Goal: Task Accomplishment & Management: Use online tool/utility

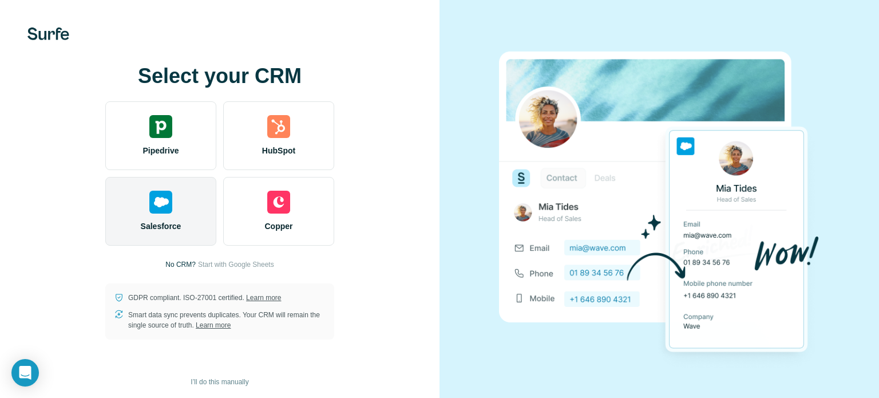
click at [167, 202] on img at bounding box center [160, 202] width 23 height 23
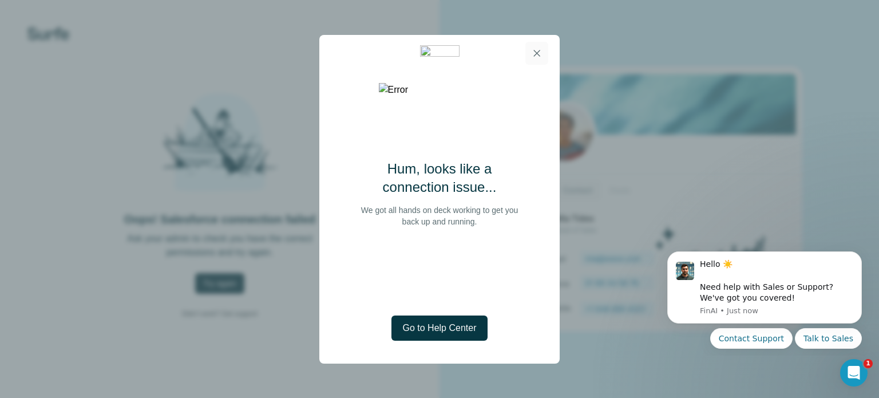
click at [537, 53] on icon "button" at bounding box center [537, 53] width 6 height 6
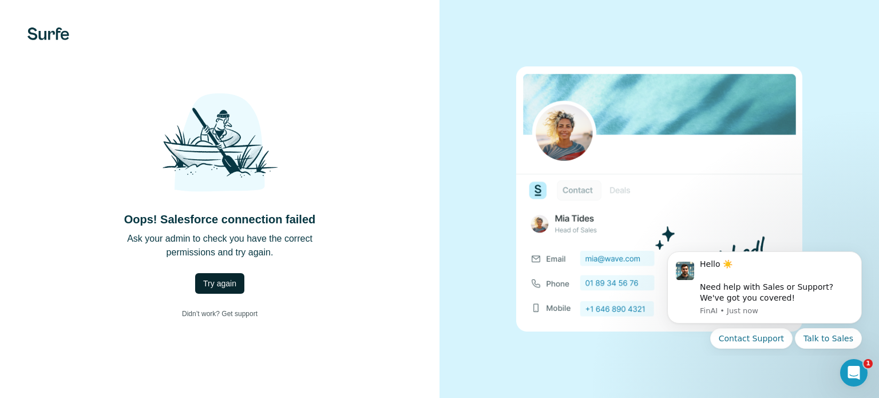
click at [204, 280] on span "Try again" at bounding box center [219, 283] width 33 height 11
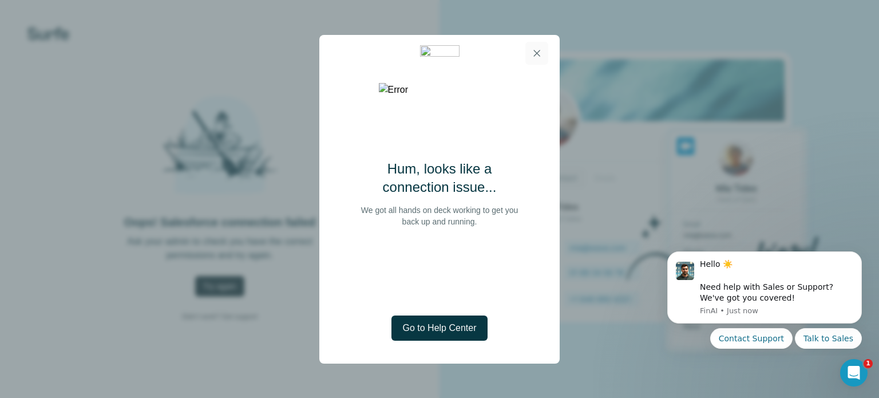
click at [542, 49] on icon "button" at bounding box center [536, 53] width 11 height 11
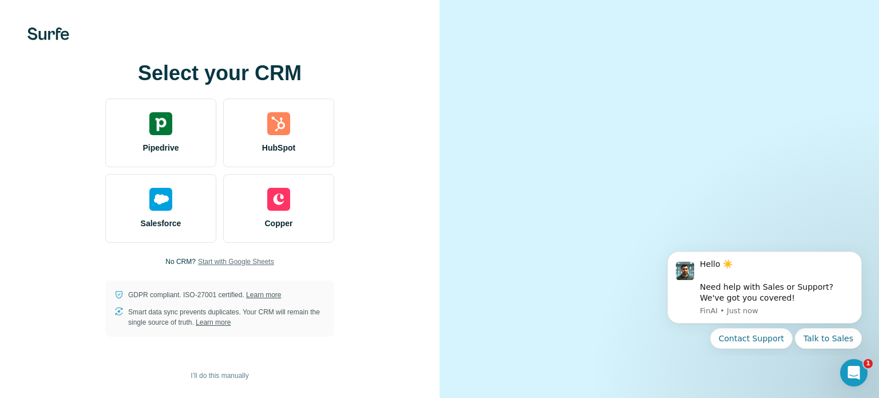
click at [244, 267] on span "Start with Google Sheets" at bounding box center [236, 261] width 76 height 10
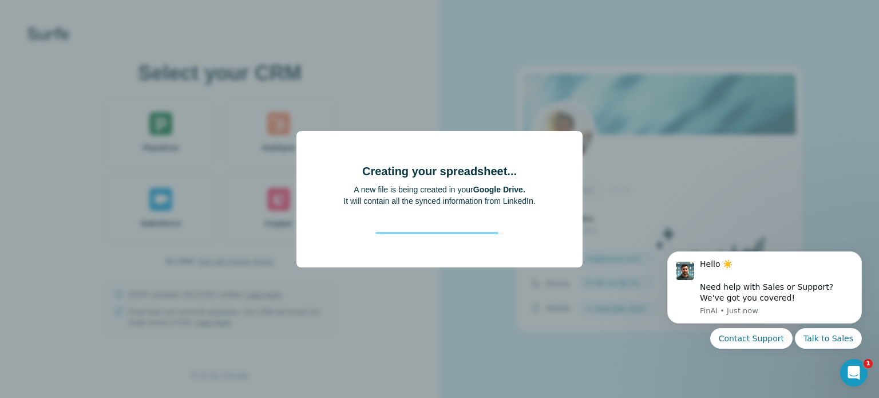
click at [564, 160] on div "Creating your spreadsheet... A new file is being created in your Google Drive. …" at bounding box center [440, 199] width 286 height 136
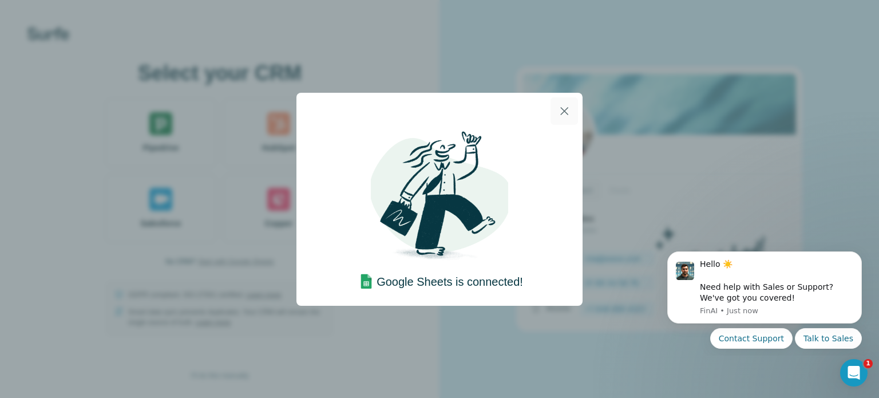
click at [564, 114] on icon "button" at bounding box center [565, 111] width 14 height 14
